Goal: Transaction & Acquisition: Book appointment/travel/reservation

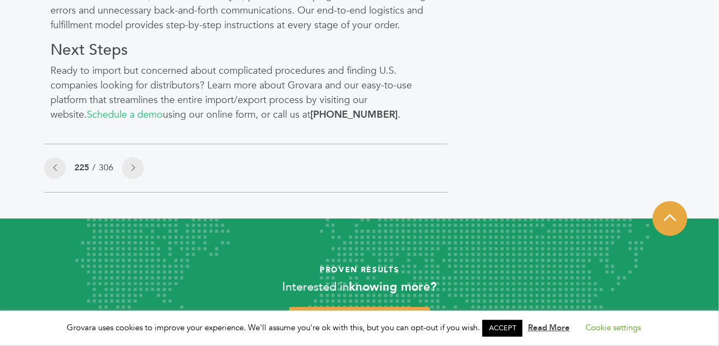
scroll to position [1070, 0]
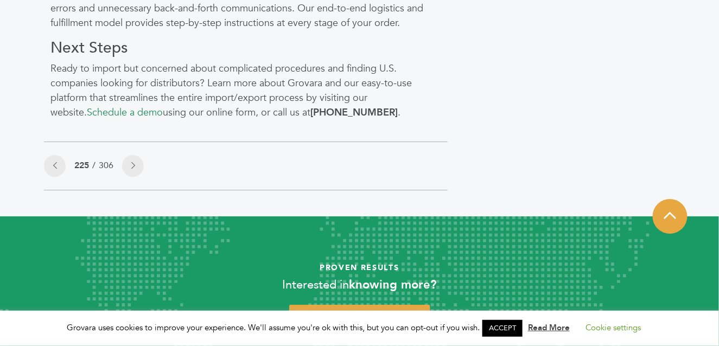
click at [94, 116] on link "Schedule a demo" at bounding box center [125, 113] width 76 height 14
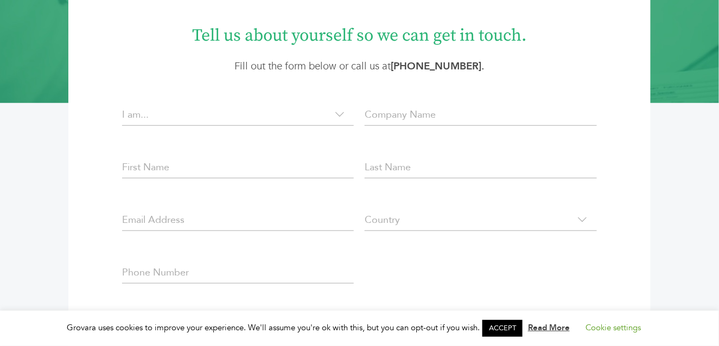
scroll to position [184, 0]
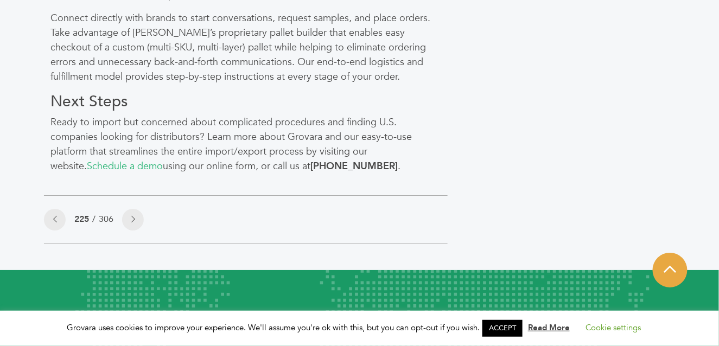
scroll to position [1029, 0]
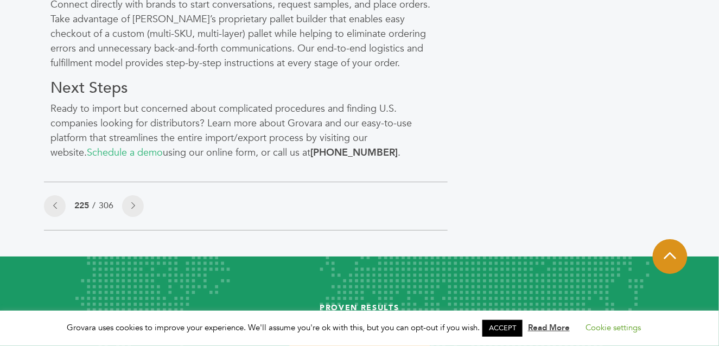
click at [671, 251] on icon at bounding box center [670, 256] width 12 height 14
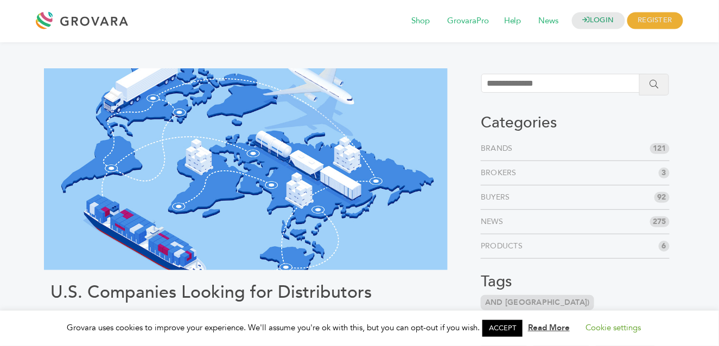
scroll to position [0, 0]
